Goal: Information Seeking & Learning: Learn about a topic

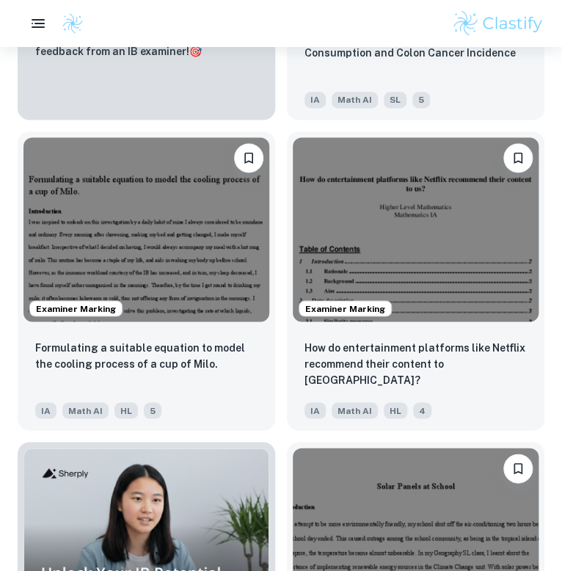
scroll to position [6059, 0]
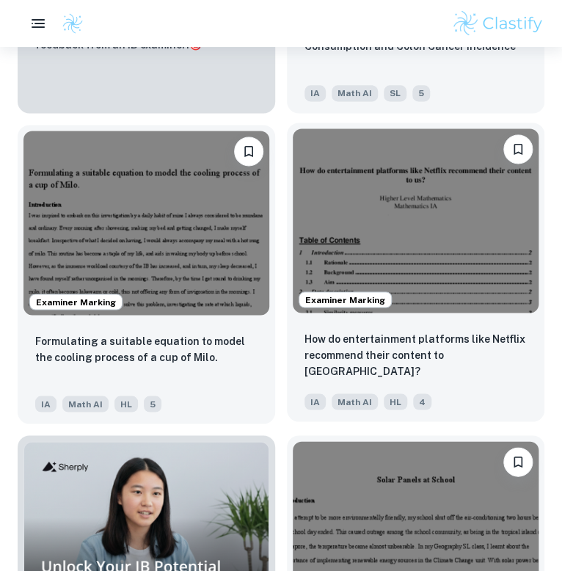
click at [473, 304] on img at bounding box center [416, 220] width 246 height 184
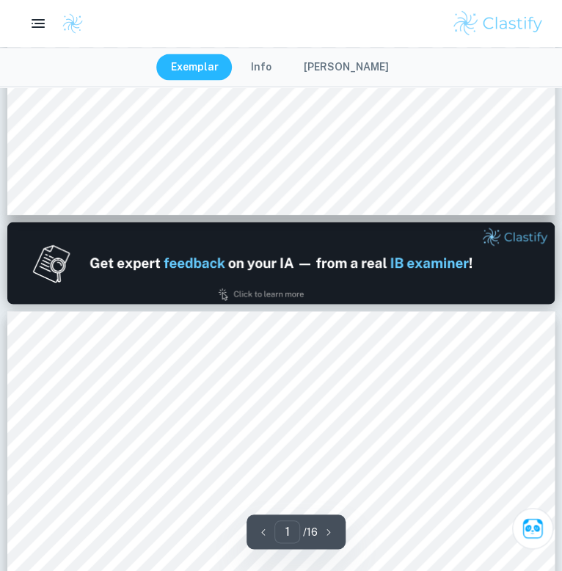
type input "2"
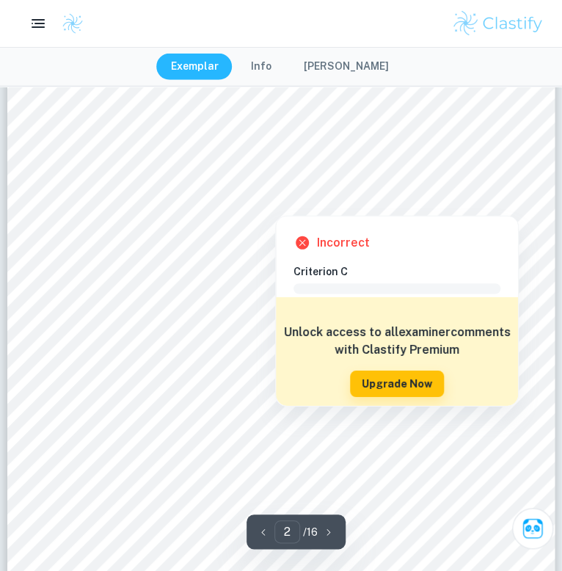
scroll to position [959, 0]
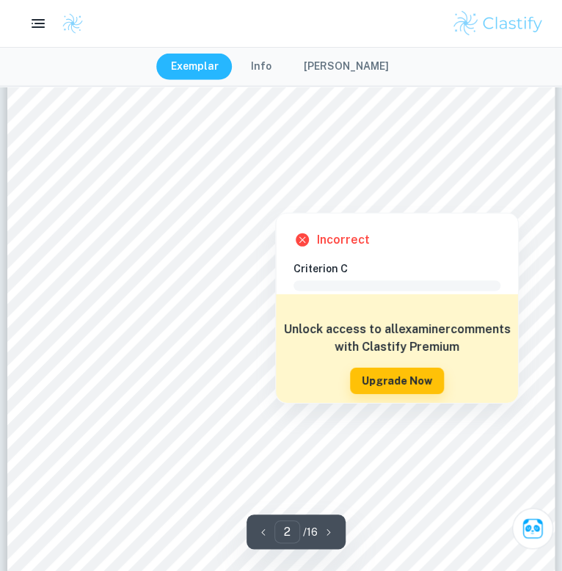
click at [482, 161] on div at bounding box center [280, 157] width 415 height 13
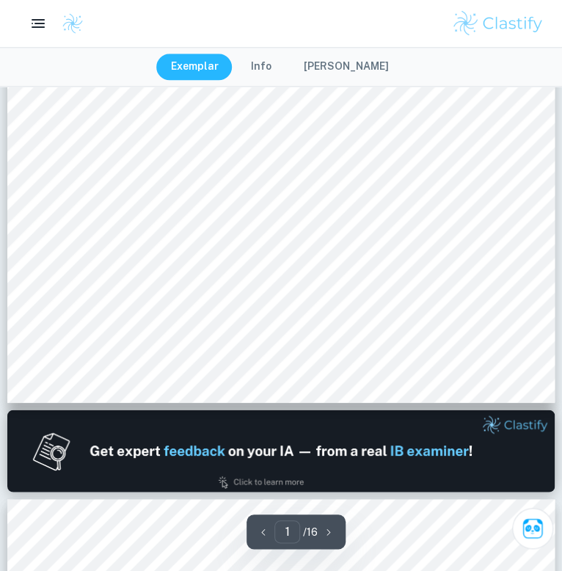
scroll to position [0, 0]
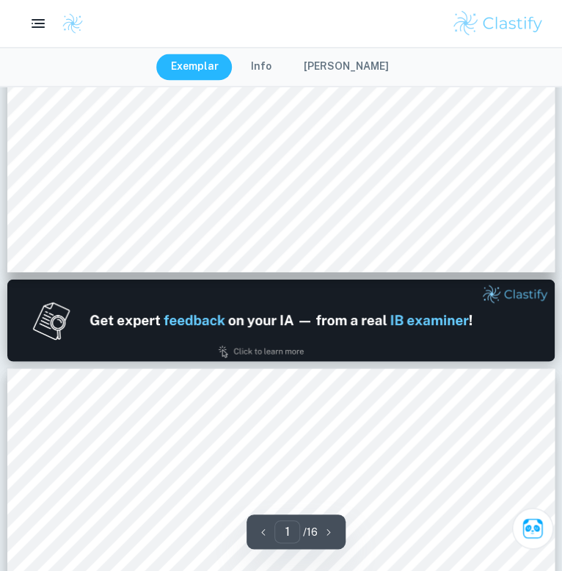
type input "2"
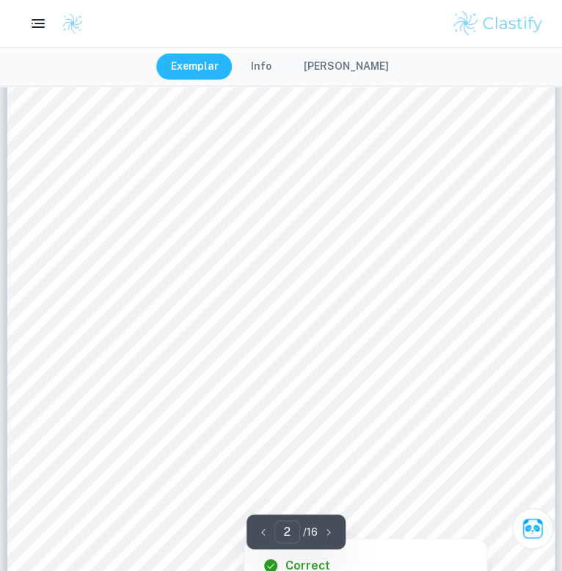
scroll to position [900, 0]
